Goal: Navigation & Orientation: Find specific page/section

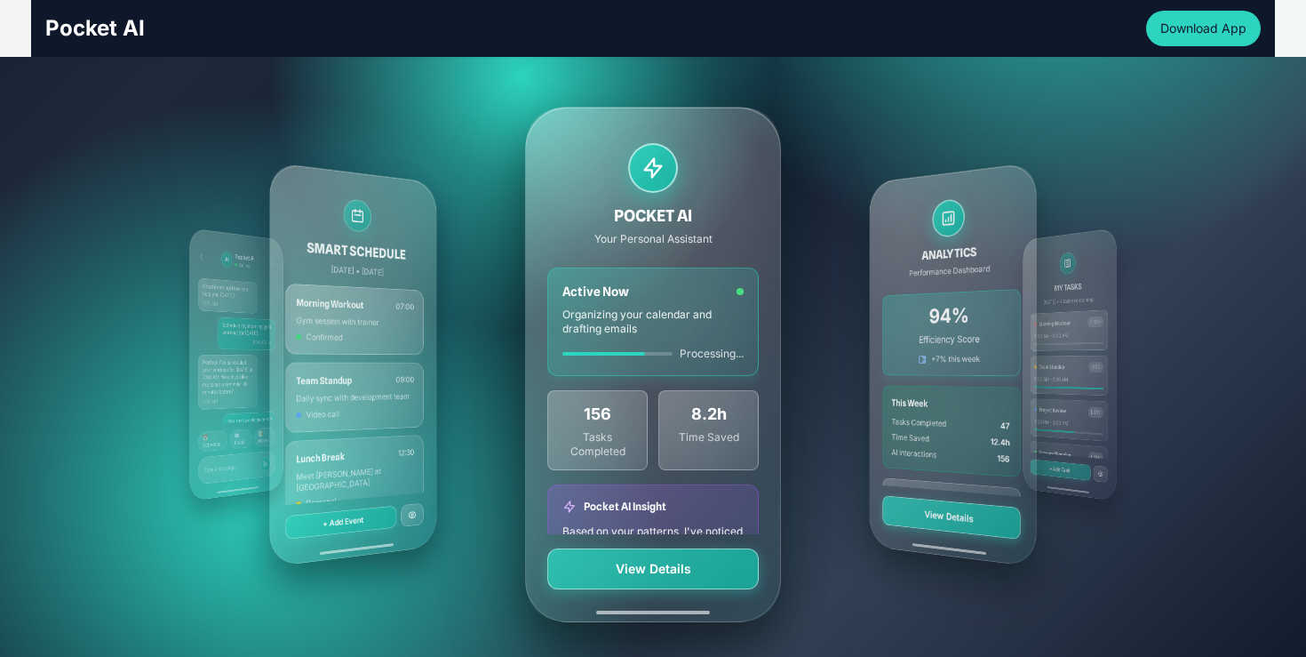
scroll to position [345, 0]
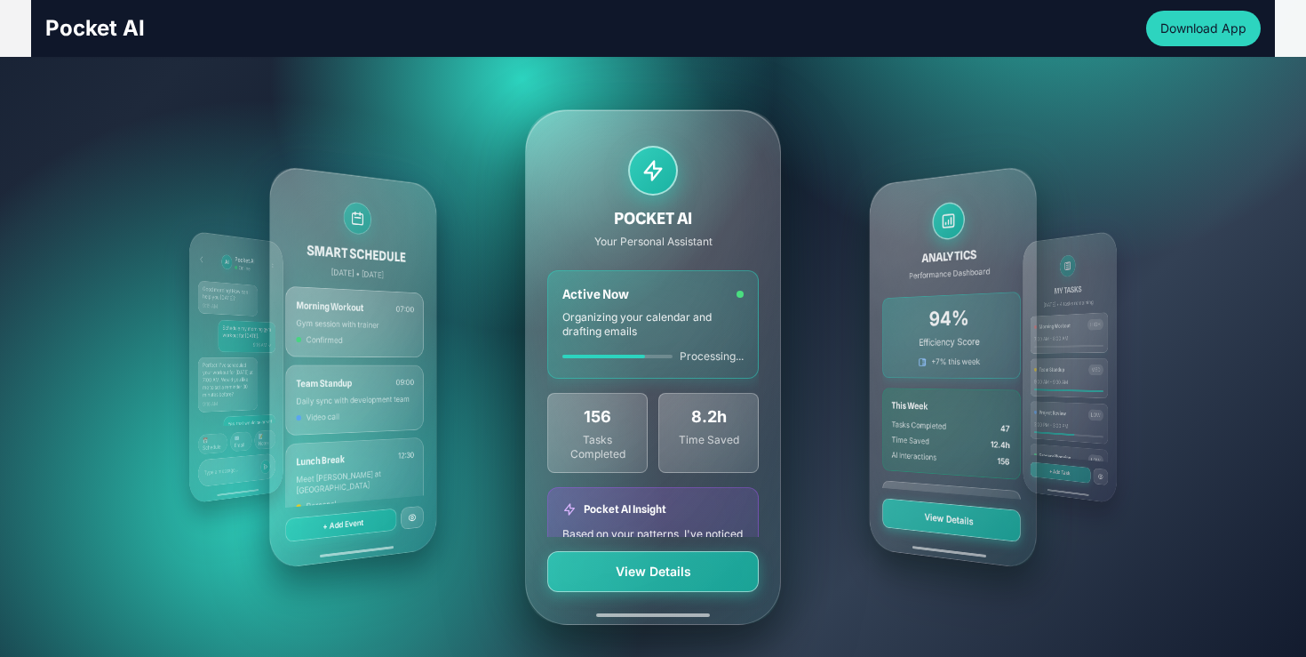
drag, startPoint x: 745, startPoint y: 235, endPoint x: 849, endPoint y: 240, distance: 104.1
click at [849, 241] on div "MY TASKS [DATE] • 4 tasks remaining Morning Workout HIGH 7:00 AM - 8:00 AM Team…" at bounding box center [653, 367] width 1024 height 640
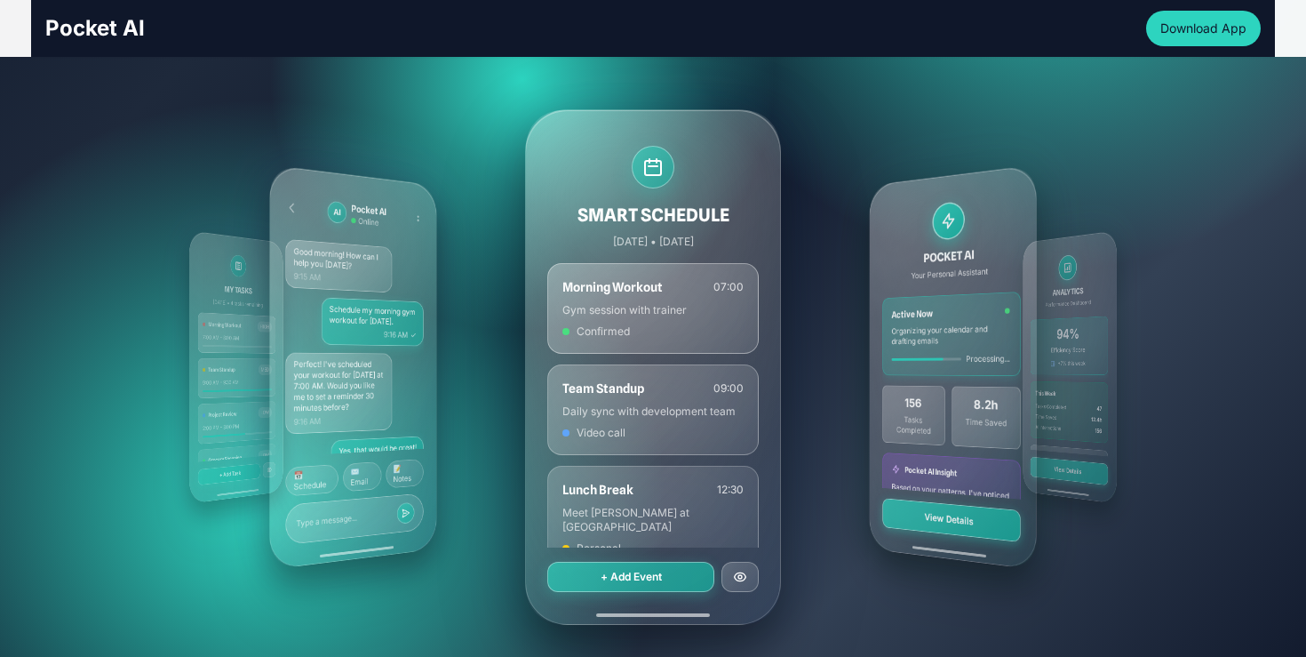
drag, startPoint x: 845, startPoint y: 270, endPoint x: 1025, endPoint y: 258, distance: 180.8
click at [1025, 258] on div "POCKET AI Your Personal Assistant Active Now Organizing your calendar and draft…" at bounding box center [953, 365] width 167 height 405
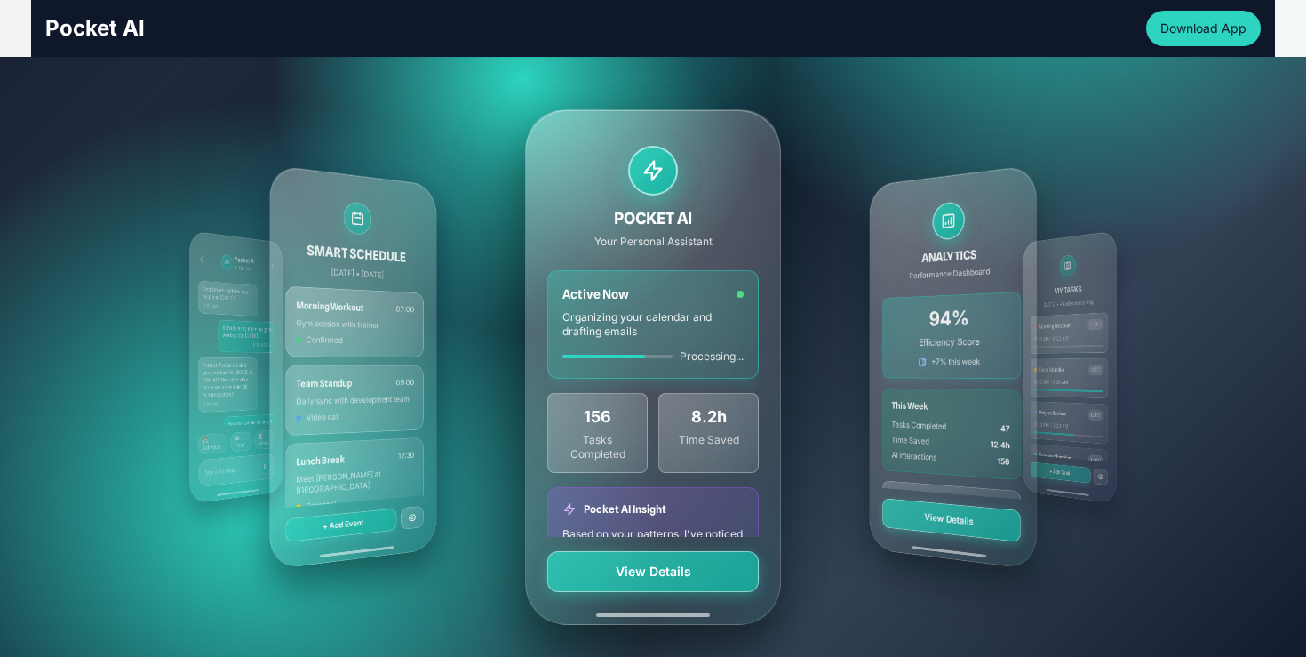
click at [851, 268] on div "MY TASKS [DATE] • 4 tasks remaining Morning Workout HIGH 7:00 AM - 8:00 AM Team…" at bounding box center [653, 367] width 1024 height 640
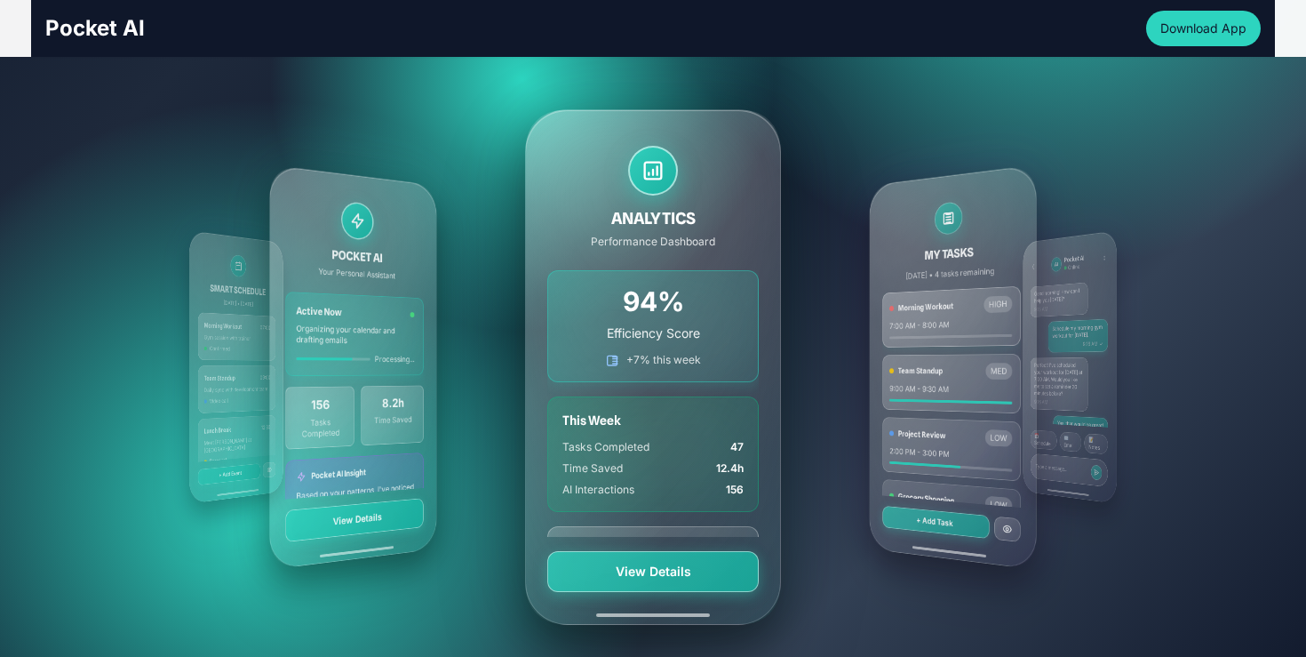
click at [851, 268] on div "MY TASKS [DATE] • 4 tasks remaining Morning Workout HIGH 7:00 AM - 8:00 AM Team…" at bounding box center [653, 367] width 1024 height 640
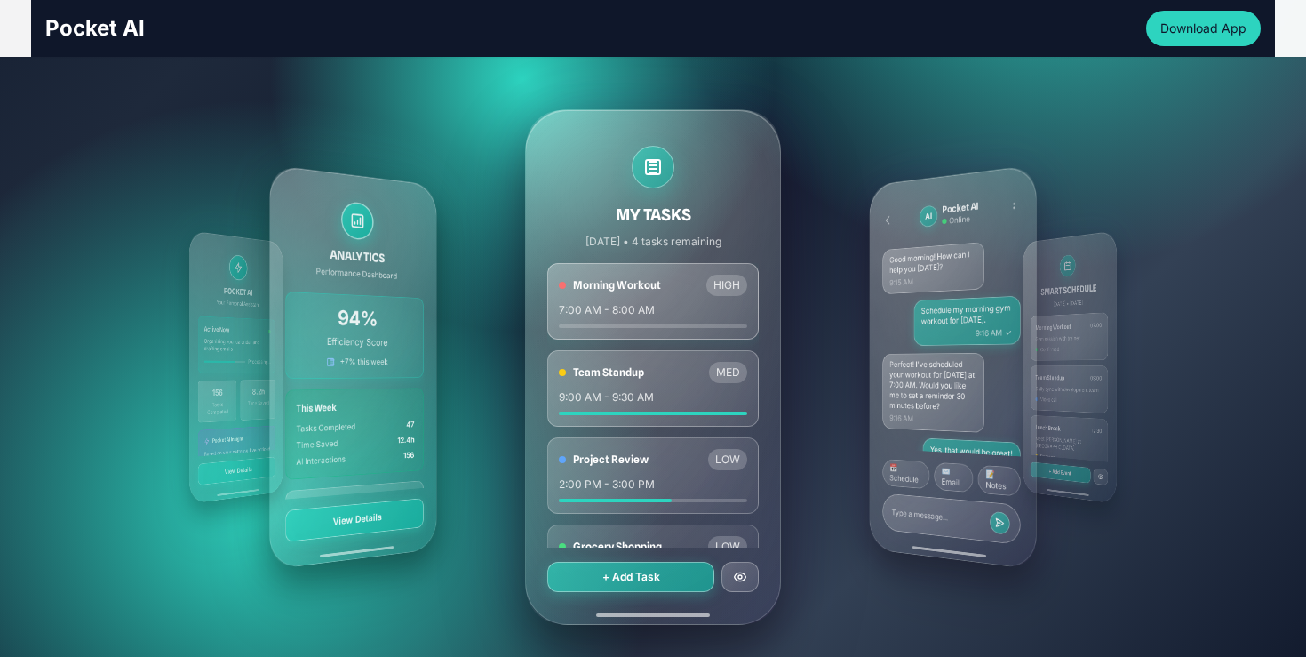
click at [840, 279] on div "MY TASKS [DATE] • 4 tasks remaining Morning Workout HIGH 7:00 AM - 8:00 AM Team…" at bounding box center [653, 367] width 1024 height 640
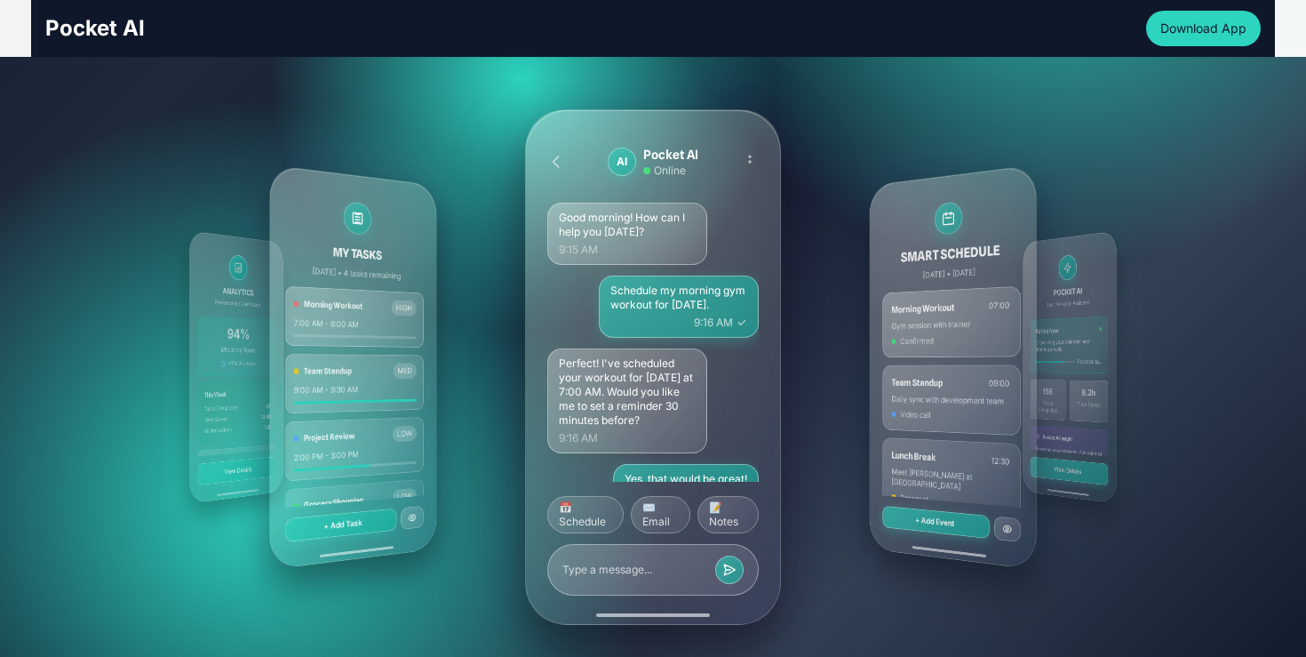
click at [840, 279] on div "MY TASKS [DATE] • 4 tasks remaining Morning Workout HIGH 7:00 AM - 8:00 AM Team…" at bounding box center [653, 367] width 1024 height 640
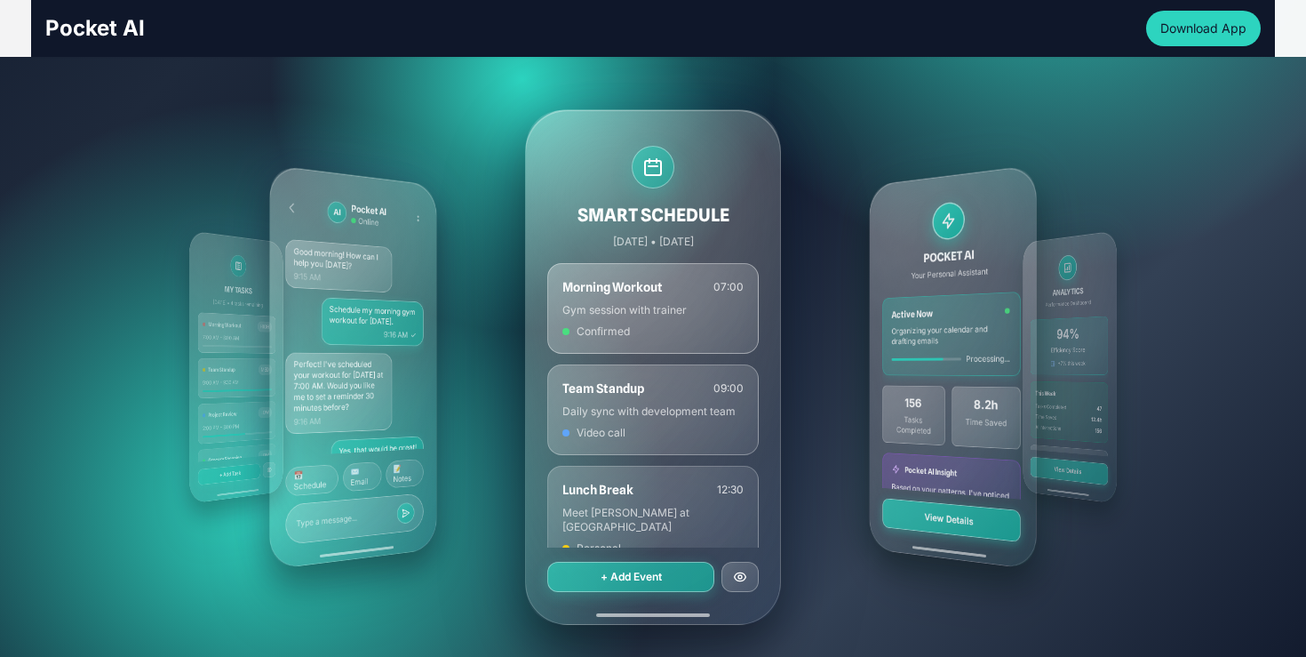
click at [840, 279] on div "MY TASKS [DATE] • 4 tasks remaining Morning Workout HIGH 7:00 AM - 8:00 AM Team…" at bounding box center [653, 367] width 1024 height 640
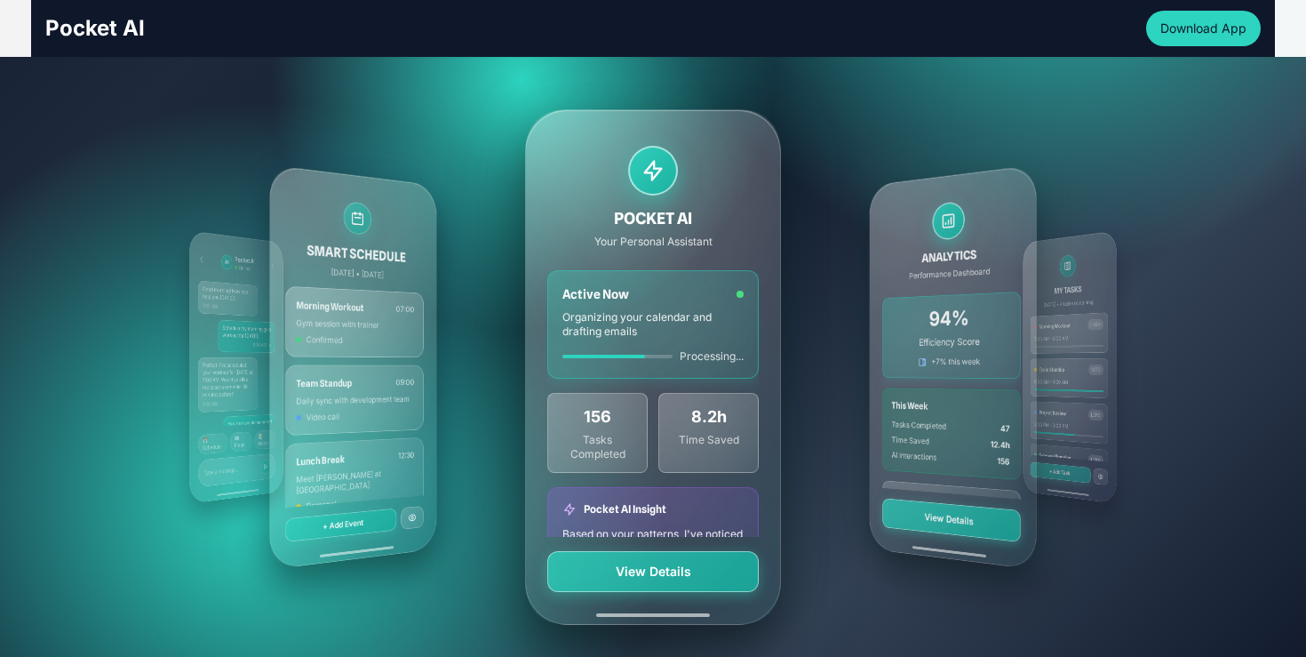
click at [840, 279] on div "MY TASKS [DATE] • 4 tasks remaining Morning Workout HIGH 7:00 AM - 8:00 AM Team…" at bounding box center [653, 367] width 1024 height 640
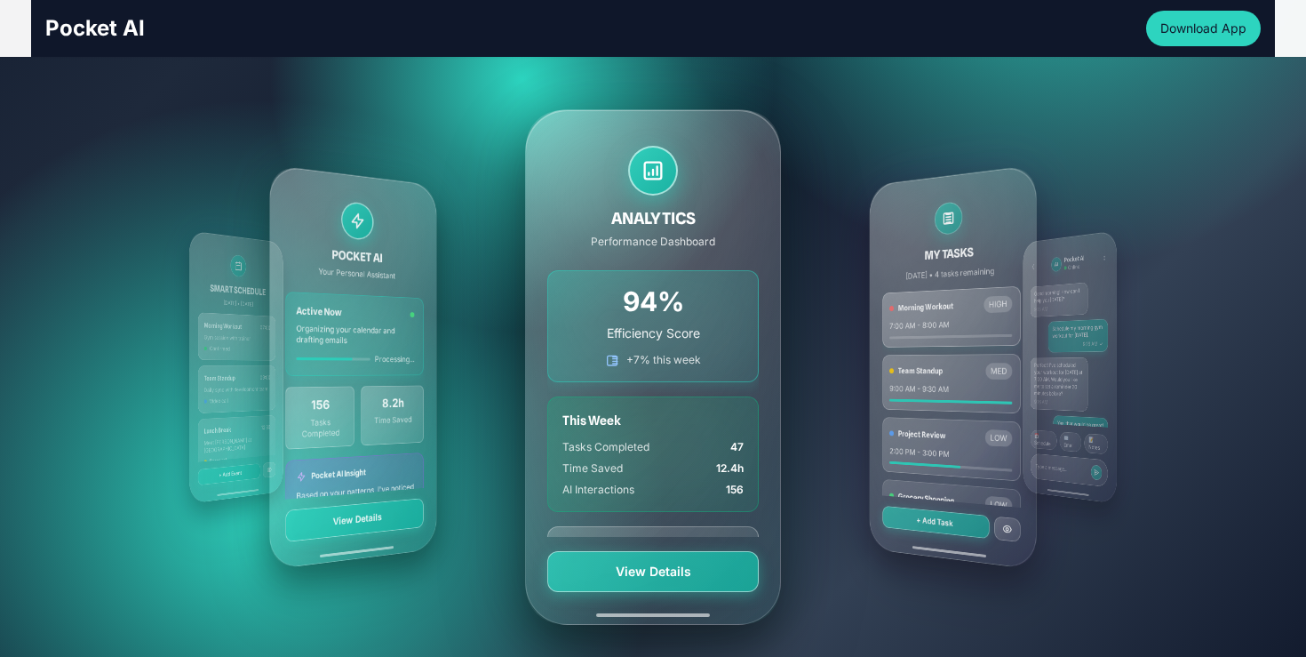
click at [674, 569] on div "ANALYTICS Performance Dashboard 94% Efficiency Score +7% this week This Week Ta…" at bounding box center [653, 366] width 256 height 515
click at [866, 346] on div "MY TASKS [DATE] • 4 tasks remaining Morning Workout HIGH 7:00 AM - 8:00 AM Team…" at bounding box center [653, 367] width 1024 height 640
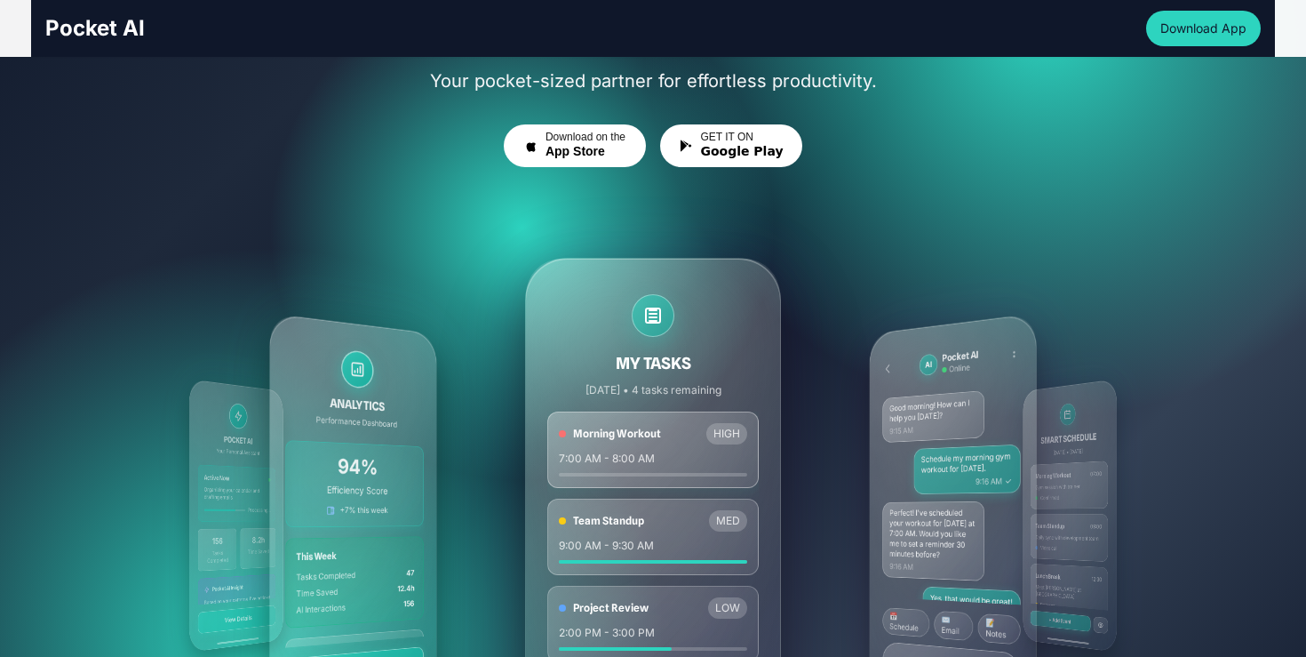
scroll to position [201, 0]
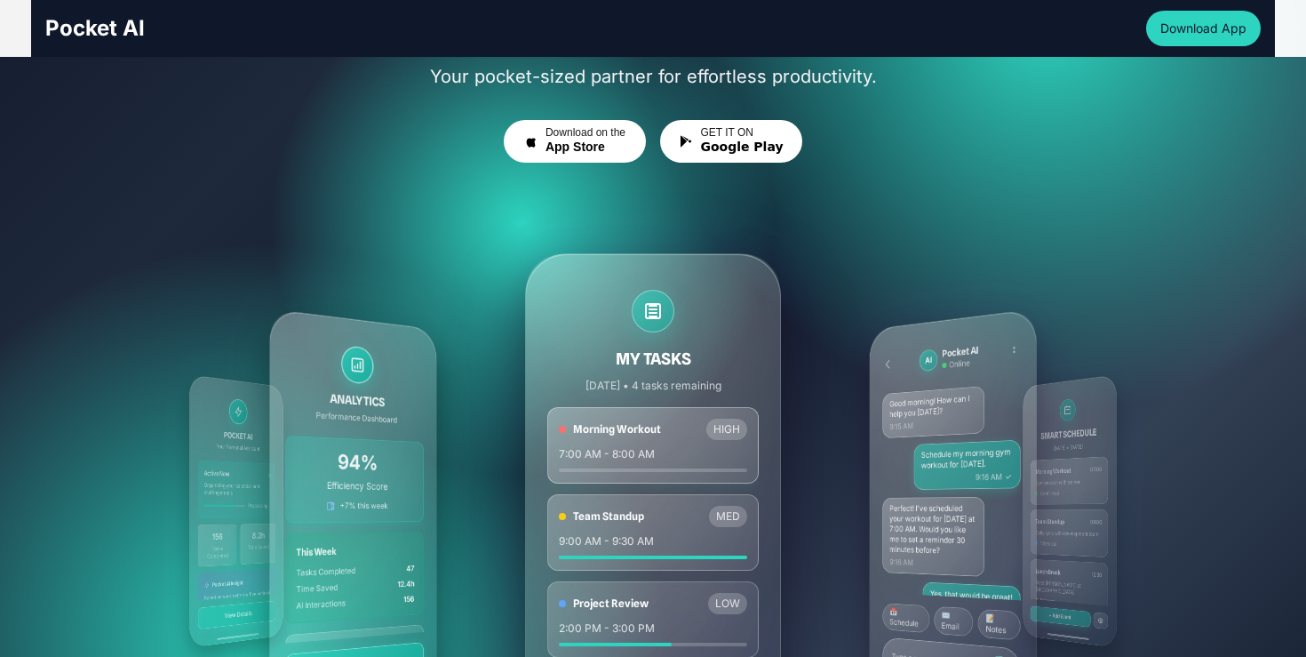
click at [793, 349] on div "MY TASKS [DATE] • 4 tasks remaining Morning Workout HIGH 7:00 AM - 8:00 AM Team…" at bounding box center [653, 511] width 1024 height 640
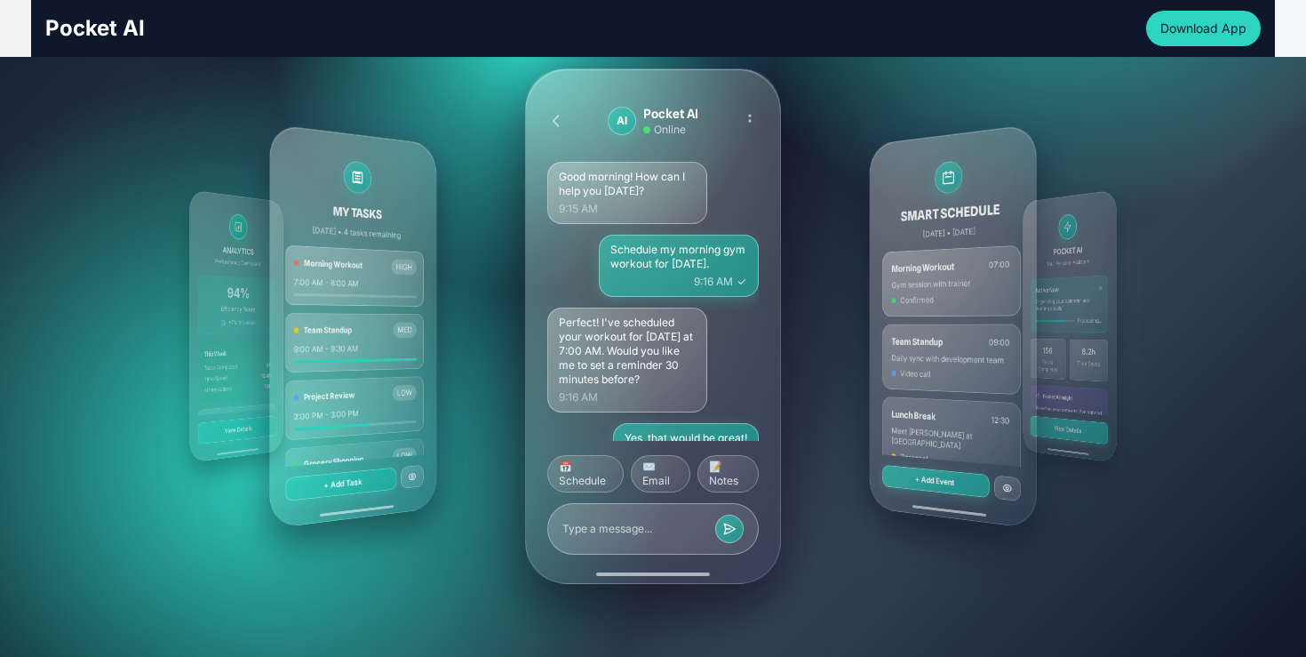
scroll to position [291, 0]
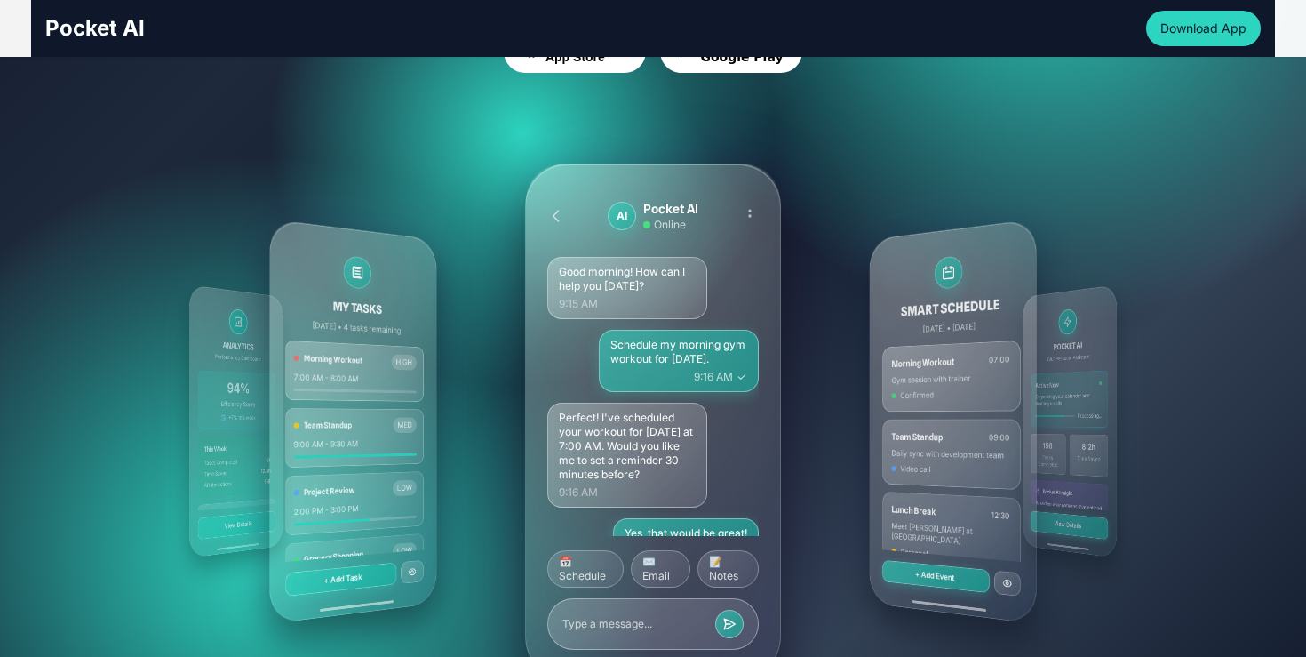
click at [816, 331] on div "MY TASKS [DATE] • 4 tasks remaining Morning Workout HIGH 7:00 AM - 8:00 AM Team…" at bounding box center [653, 421] width 1024 height 640
drag, startPoint x: 816, startPoint y: 331, endPoint x: 505, endPoint y: 346, distance: 311.3
click at [505, 346] on div "MY TASKS [DATE] • 4 tasks remaining Morning Workout HIGH 7:00 AM - 8:00 AM Team…" at bounding box center [653, 421] width 1024 height 640
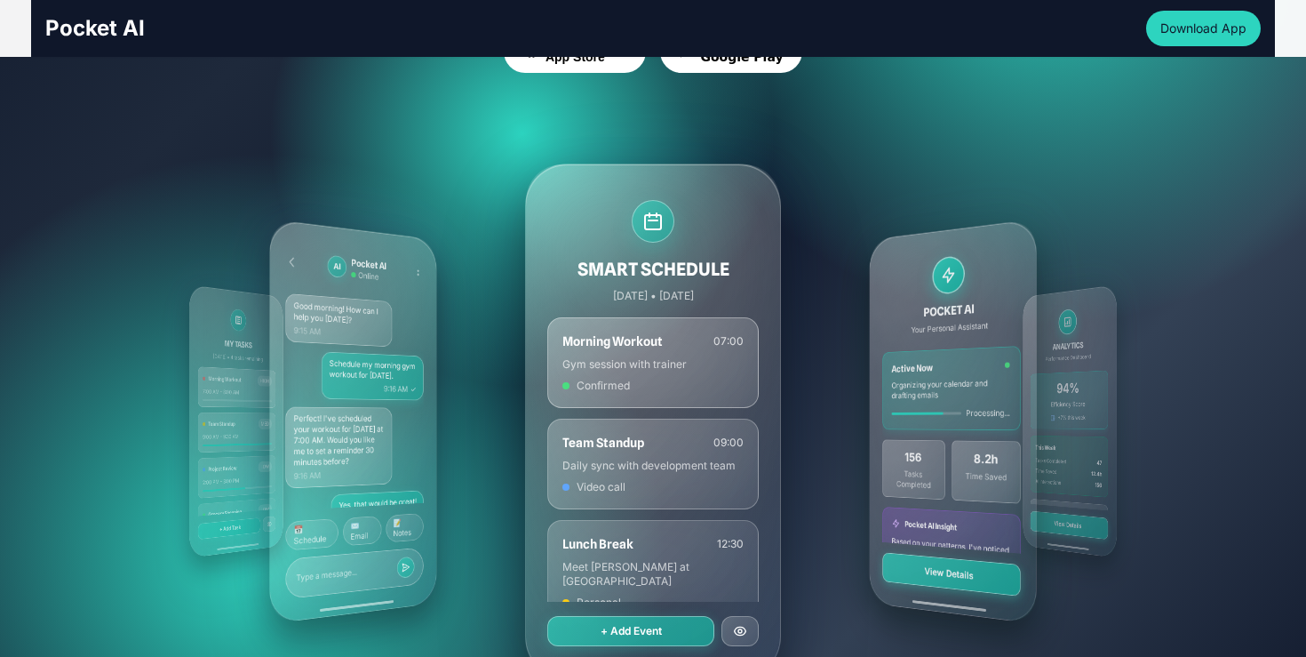
click at [781, 260] on div "MY TASKS [DATE] • 4 tasks remaining Morning Workout HIGH 7:00 AM - 8:00 AM Team…" at bounding box center [653, 421] width 1024 height 640
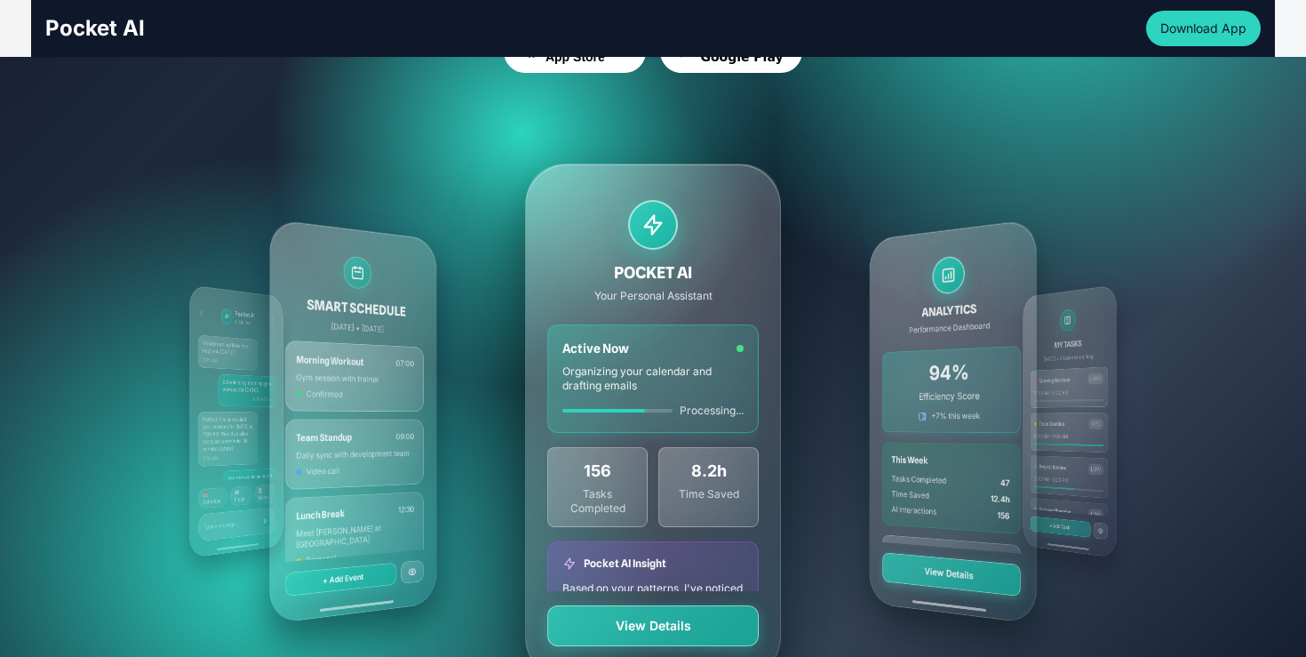
click at [774, 308] on div "POCKET AI Your Personal Assistant Active Now Organizing your calendar and draft…" at bounding box center [653, 420] width 256 height 515
drag, startPoint x: 826, startPoint y: 329, endPoint x: 792, endPoint y: 347, distance: 39.4
click at [792, 347] on div "MY TASKS [DATE] • 4 tasks remaining Morning Workout HIGH 7:00 AM - 8:00 AM Team…" at bounding box center [653, 421] width 1024 height 640
